Goal: Communication & Community: Ask a question

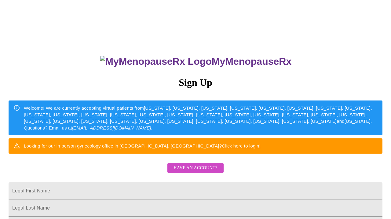
click at [206, 174] on button "Have an account?" at bounding box center [195, 168] width 56 height 11
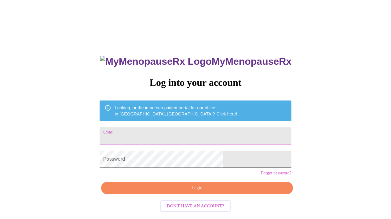
click at [198, 131] on input "Email" at bounding box center [196, 135] width 192 height 17
type input "[EMAIL_ADDRESS][DOMAIN_NAME]"
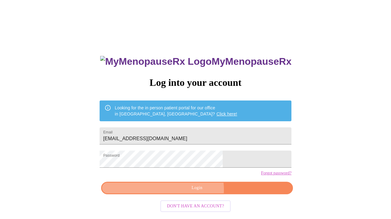
click at [196, 192] on span "Login" at bounding box center [197, 188] width 178 height 8
click at [214, 192] on span "Login" at bounding box center [197, 188] width 178 height 8
click at [210, 192] on span "Login" at bounding box center [197, 188] width 178 height 8
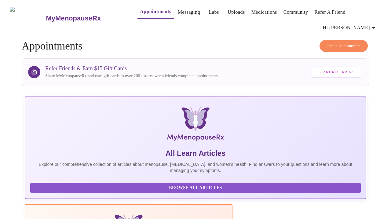
click at [375, 27] on icon "button" at bounding box center [373, 28] width 3 height 2
click at [290, 29] on div at bounding box center [195, 109] width 391 height 219
click at [178, 15] on link "Messaging" at bounding box center [189, 12] width 22 height 9
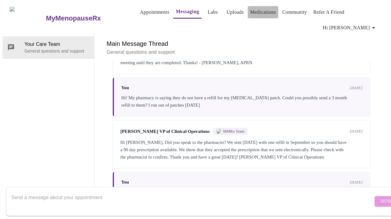
click at [258, 14] on link "Medications" at bounding box center [263, 12] width 26 height 9
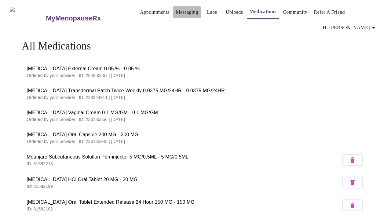
click at [176, 15] on link "Messaging" at bounding box center [187, 12] width 22 height 9
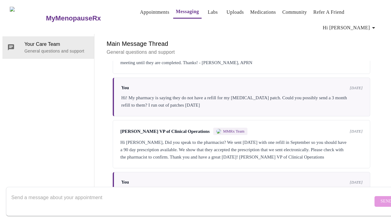
scroll to position [210, 0]
click at [141, 192] on textarea "Send a message about your appointment" at bounding box center [192, 202] width 362 height 20
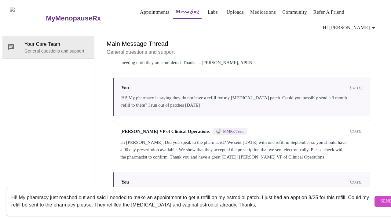
click at [237, 192] on textarea "Hi! My phamracy just reached out and said I needed to make an appointment to ge…" at bounding box center [192, 202] width 362 height 20
click at [221, 199] on textarea "Hi! My phamracy just reached out and said I needed to make an appointment to ge…" at bounding box center [192, 202] width 362 height 20
click at [115, 199] on textarea "Hi! My pharmacy just reached out and said I needed to make an appointment to ge…" at bounding box center [192, 202] width 362 height 20
type textarea "Hi! My pharmacy just reached out and said I needed to make an appointment to ge…"
click at [381, 198] on span "Send" at bounding box center [387, 202] width 12 height 8
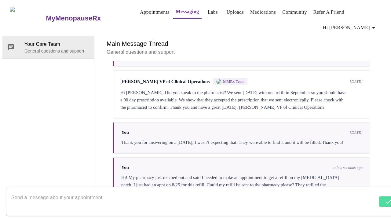
scroll to position [261, 0]
